Goal: Transaction & Acquisition: Purchase product/service

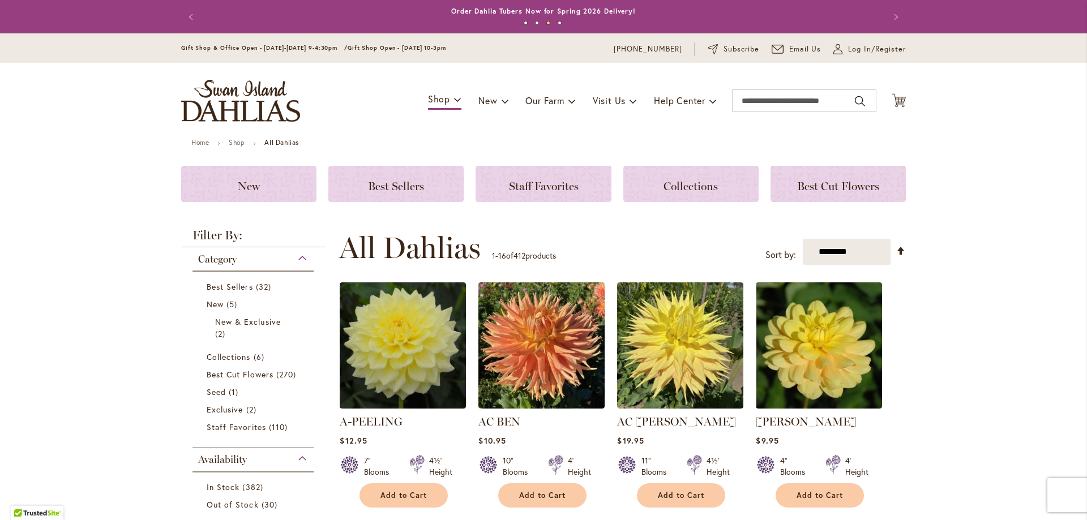
scroll to position [57, 0]
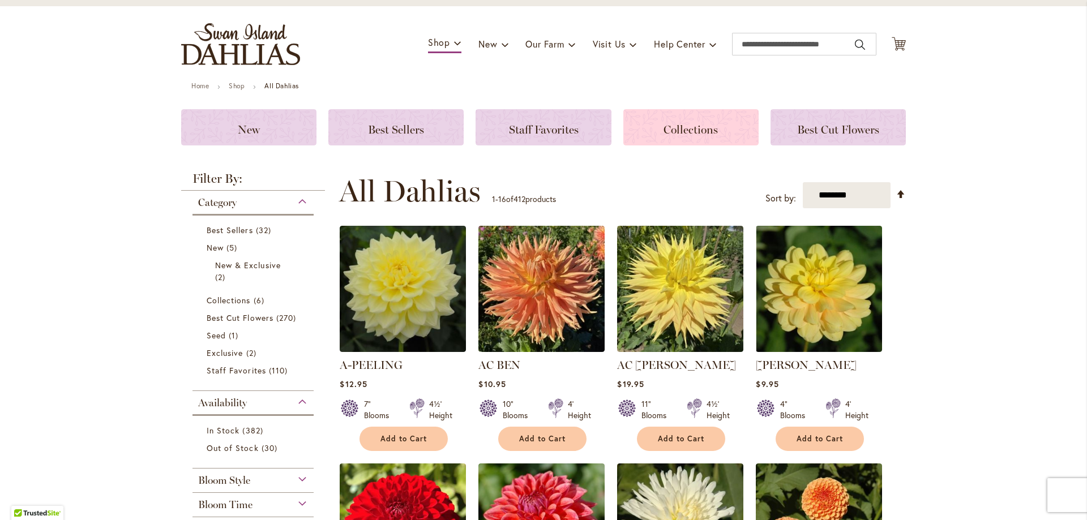
click at [695, 123] on span "Collections" at bounding box center [691, 130] width 54 height 14
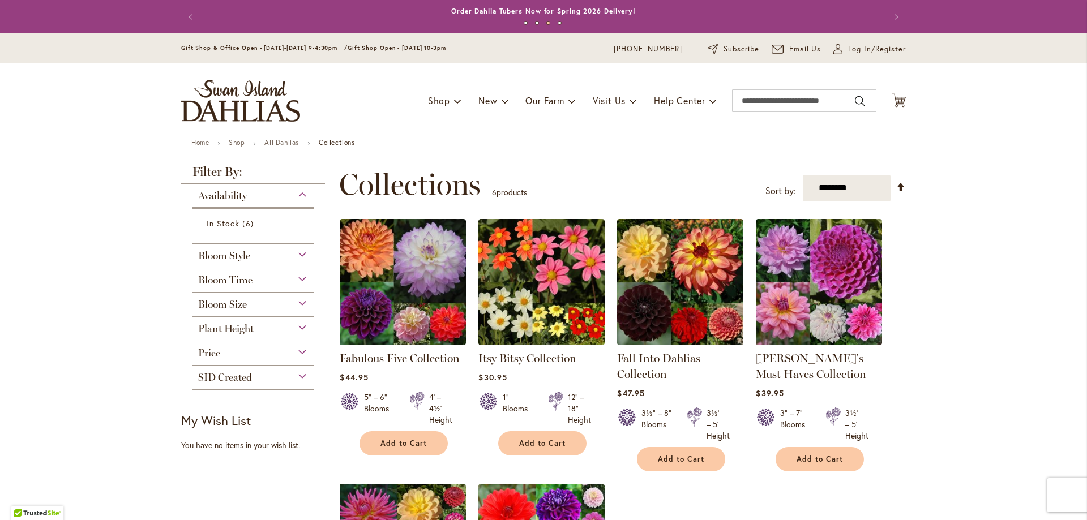
click at [296, 251] on div "Bloom Style" at bounding box center [253, 253] width 121 height 18
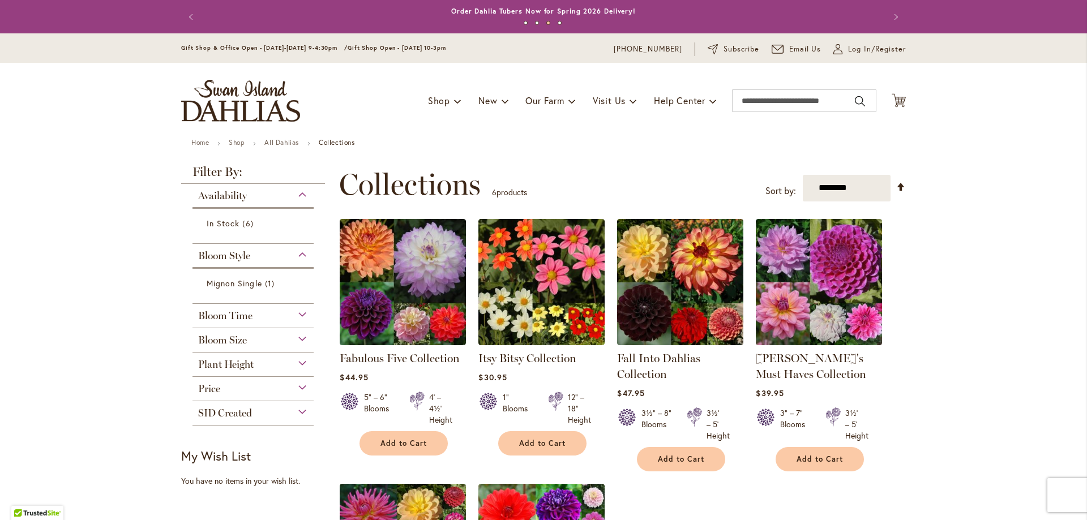
click at [298, 255] on div "Bloom Style" at bounding box center [253, 253] width 121 height 18
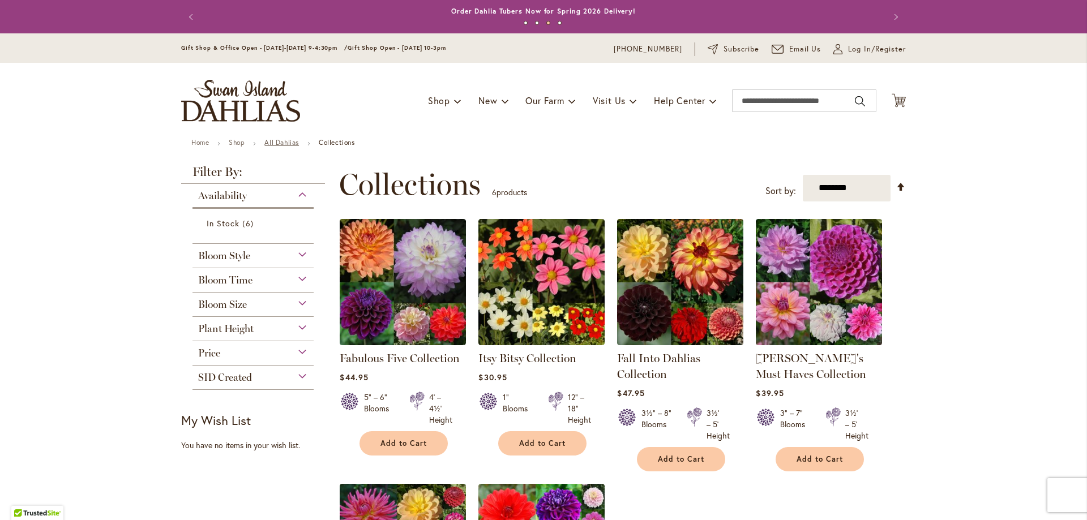
click at [297, 142] on link "All Dahlias" at bounding box center [281, 142] width 35 height 8
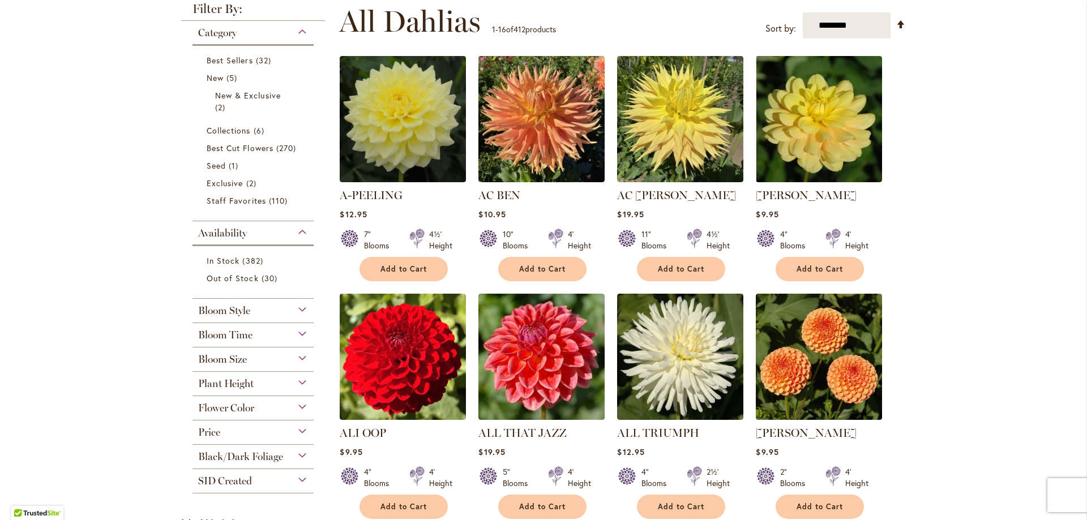
scroll to position [283, 0]
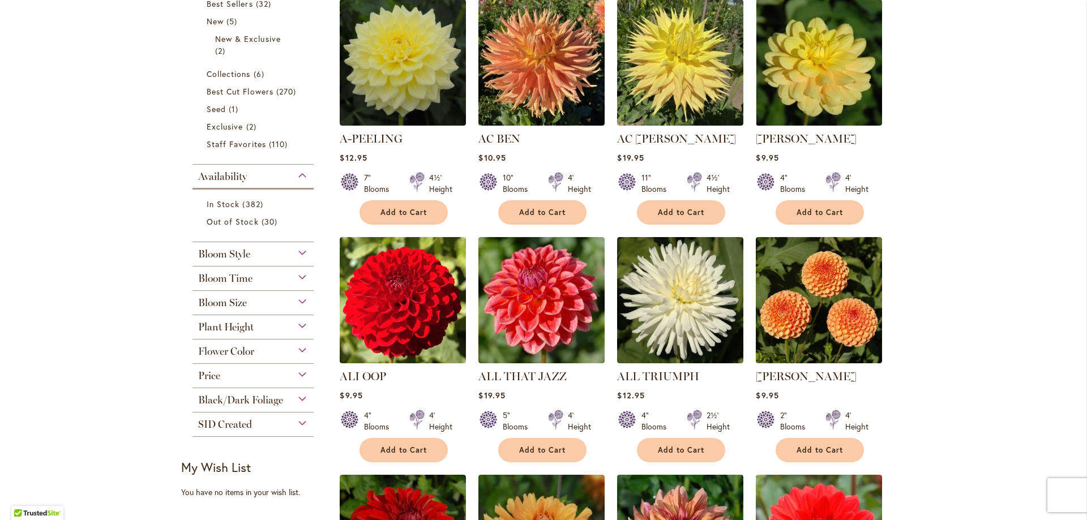
click at [296, 253] on div "Bloom Style" at bounding box center [253, 251] width 121 height 18
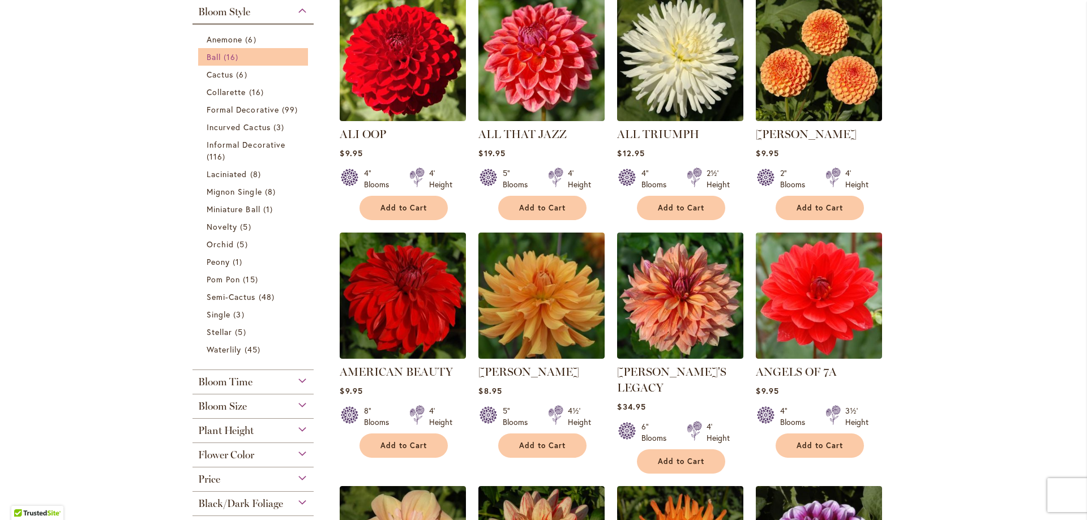
click at [241, 55] on link "Ball 16 items" at bounding box center [255, 57] width 96 height 12
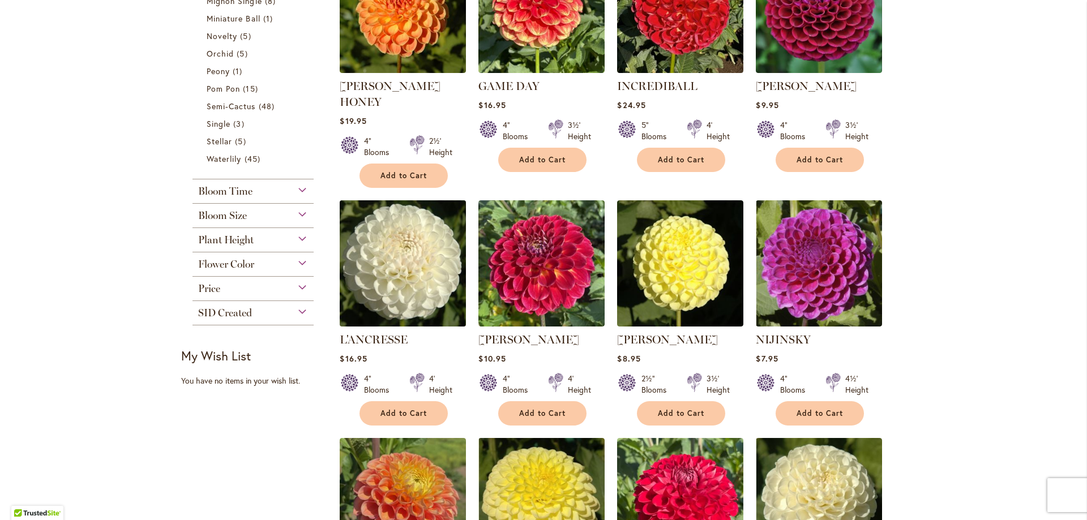
scroll to position [566, 0]
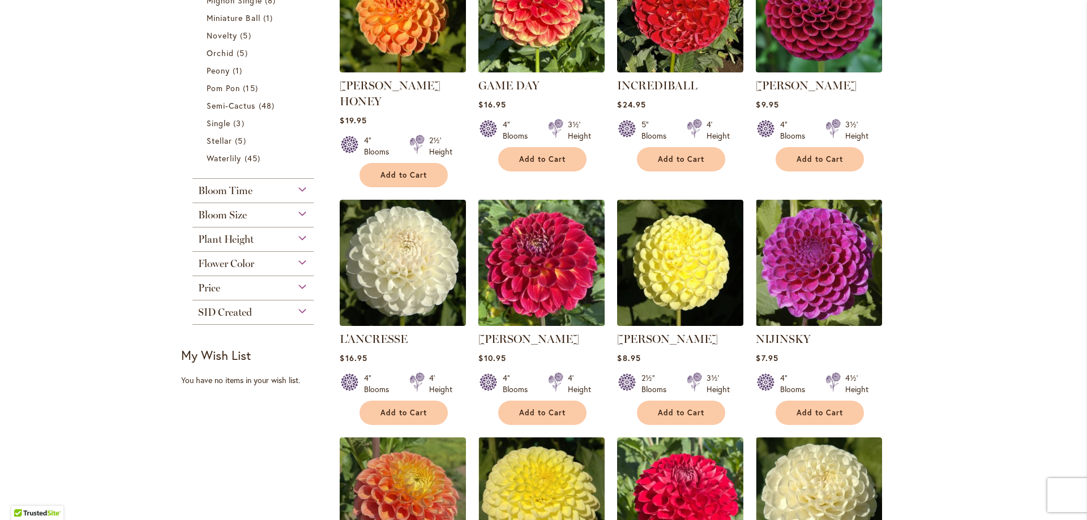
click at [550, 249] on img at bounding box center [542, 262] width 133 height 133
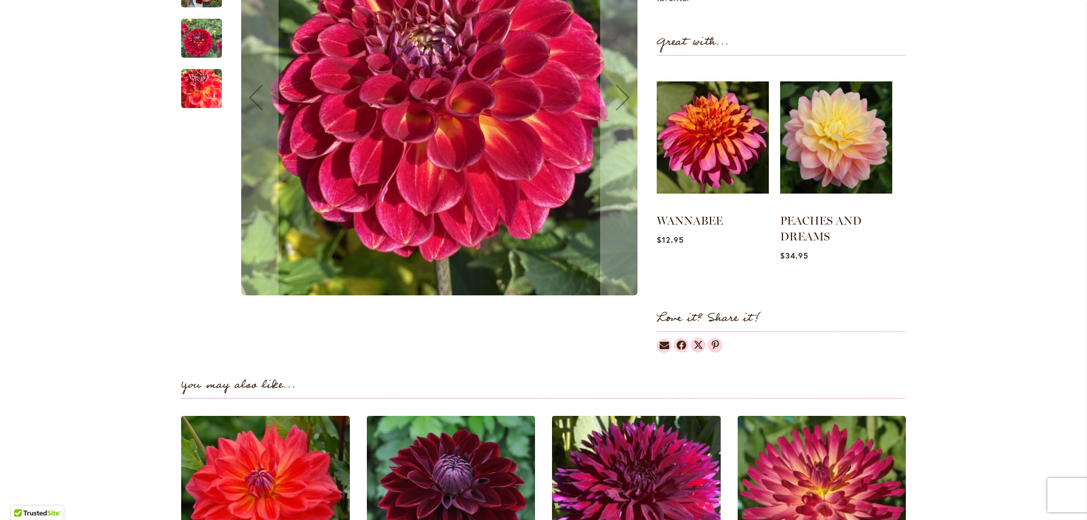
scroll to position [340, 0]
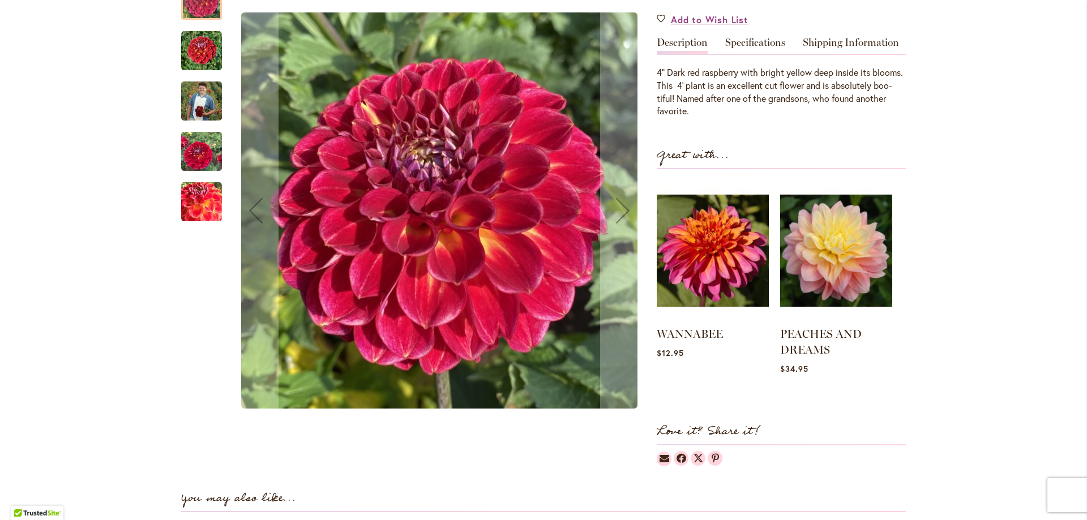
click at [191, 100] on img "Matty Boo" at bounding box center [201, 100] width 41 height 51
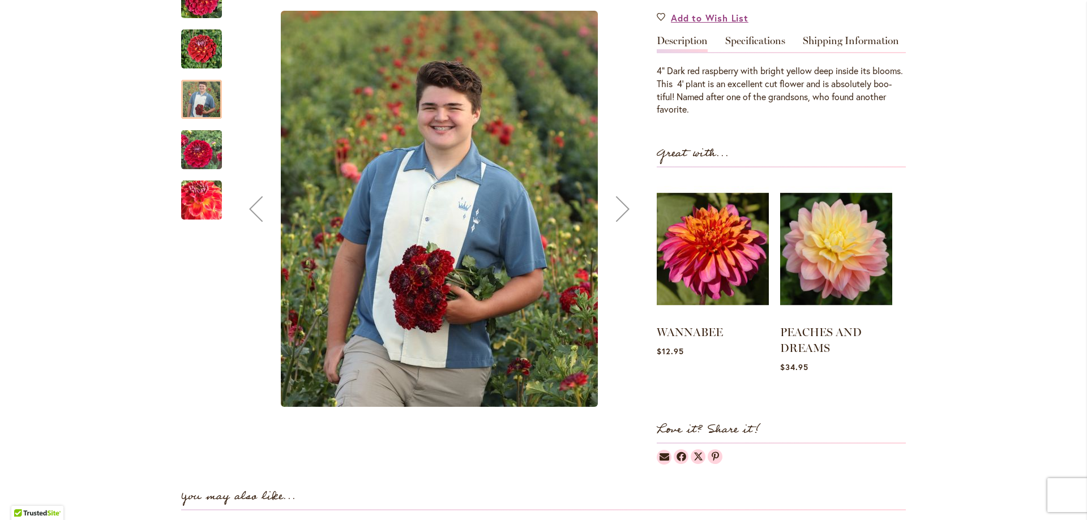
scroll to position [283, 0]
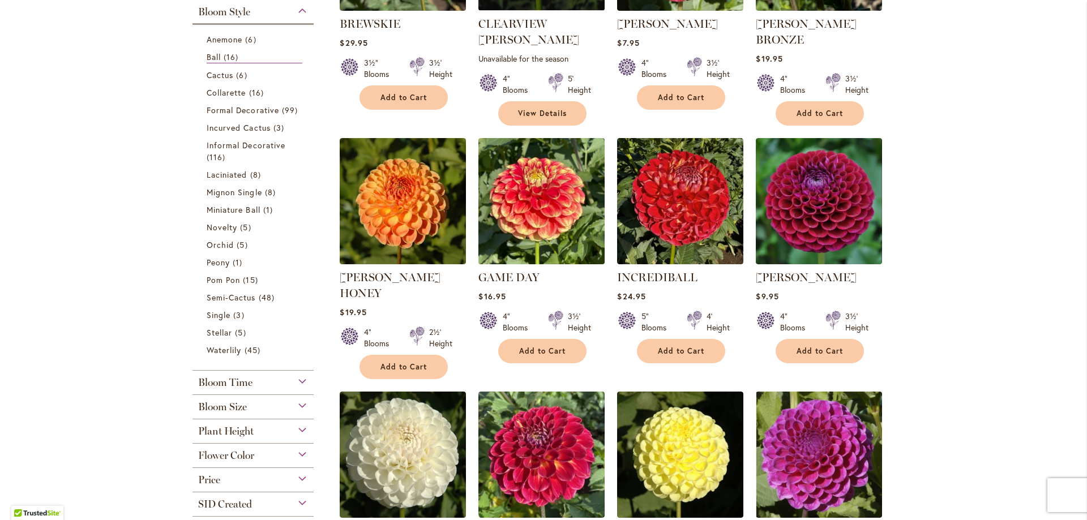
scroll to position [396, 0]
